Goal: Transaction & Acquisition: Purchase product/service

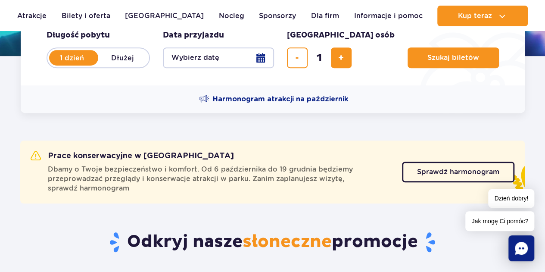
scroll to position [215, 0]
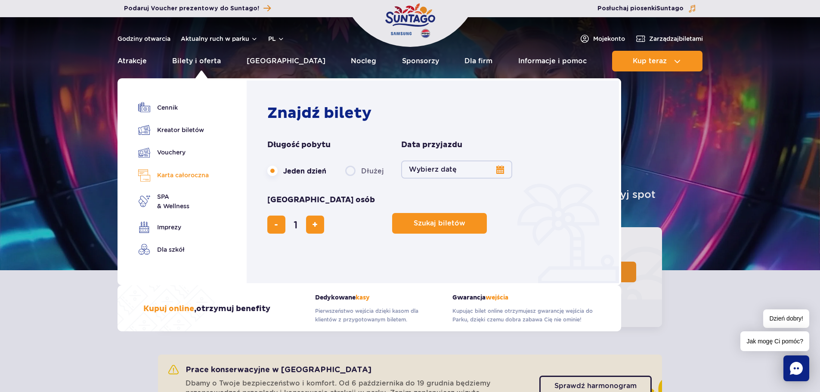
click at [177, 170] on link "Karta całoroczna" at bounding box center [173, 175] width 71 height 12
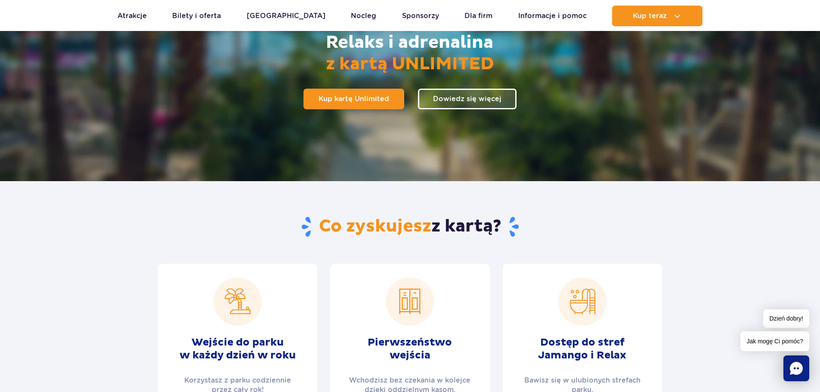
scroll to position [129, 0]
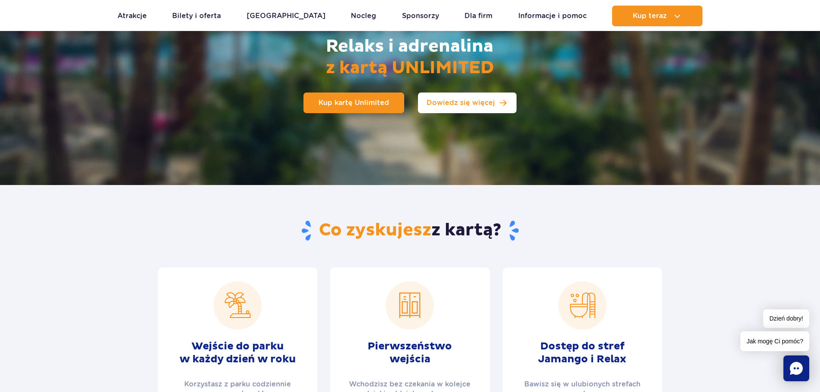
click at [481, 103] on span "Dowiedz się więcej" at bounding box center [461, 102] width 68 height 7
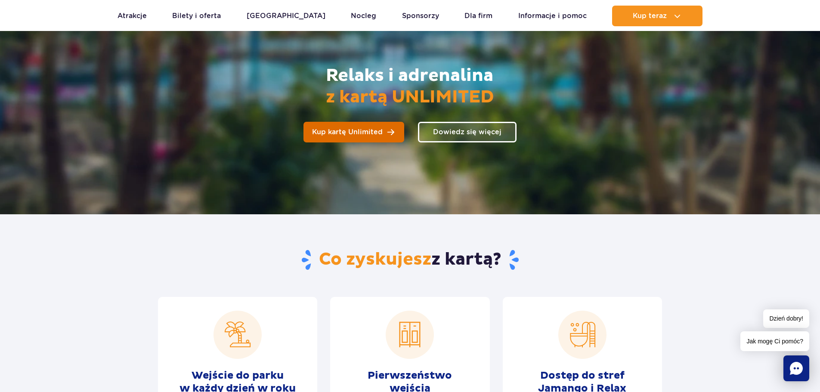
scroll to position [99, 0]
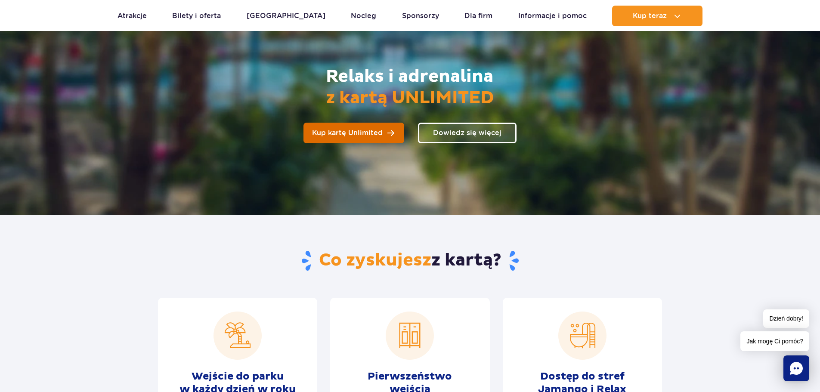
click at [348, 134] on span "Kup kartę Unlimited" at bounding box center [347, 133] width 71 height 7
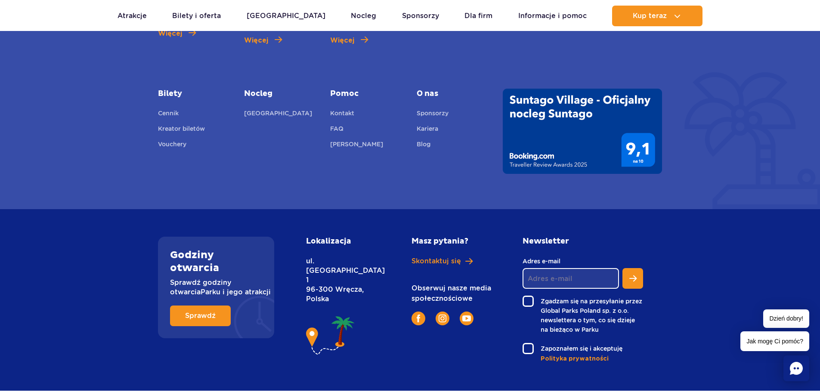
scroll to position [1729, 0]
